Goal: Information Seeking & Learning: Compare options

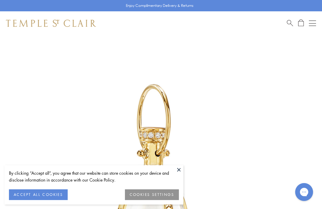
click at [178, 170] on button at bounding box center [178, 169] width 9 height 9
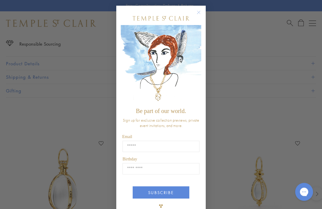
scroll to position [411, 0]
click at [196, 12] on circle "Close dialog" at bounding box center [198, 12] width 7 height 7
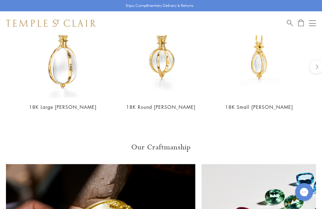
scroll to position [537, 0]
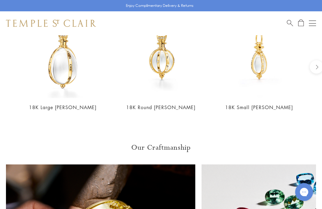
click at [68, 72] on img at bounding box center [63, 55] width 86 height 86
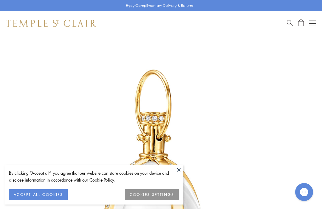
click at [180, 171] on button at bounding box center [178, 169] width 9 height 9
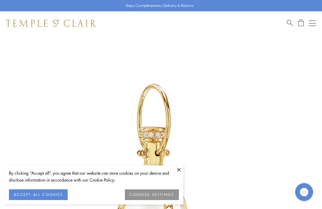
click at [181, 168] on button at bounding box center [178, 169] width 9 height 9
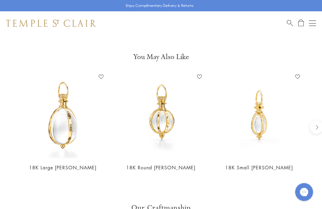
scroll to position [480, 0]
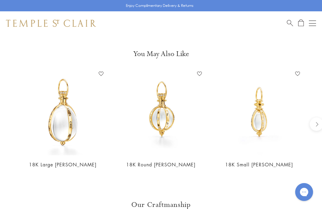
click at [261, 125] on img at bounding box center [259, 112] width 86 height 86
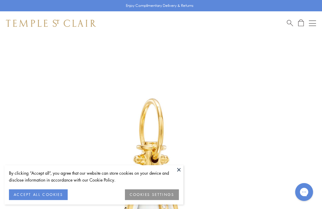
click at [181, 169] on button at bounding box center [178, 169] width 9 height 9
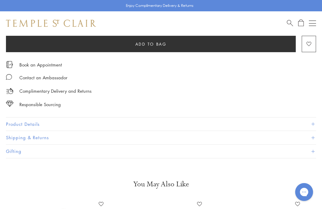
scroll to position [350, 0]
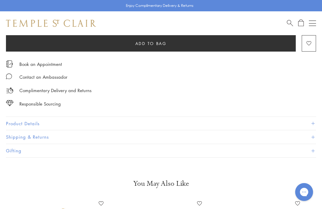
click at [42, 120] on button "Product Details" at bounding box center [161, 123] width 310 height 13
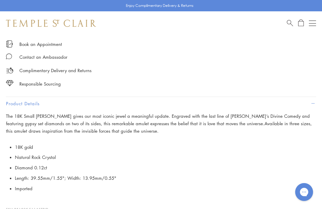
scroll to position [370, 0]
